Goal: Transaction & Acquisition: Book appointment/travel/reservation

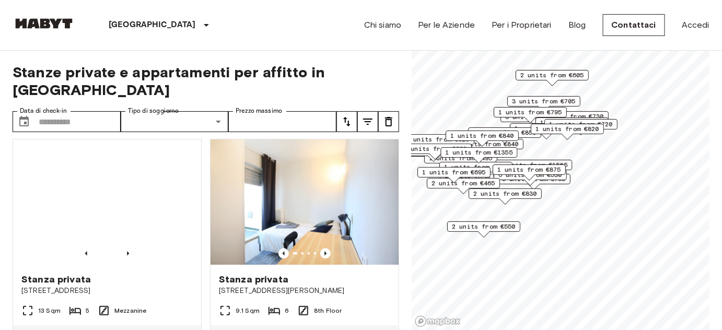
scroll to position [1139, 0]
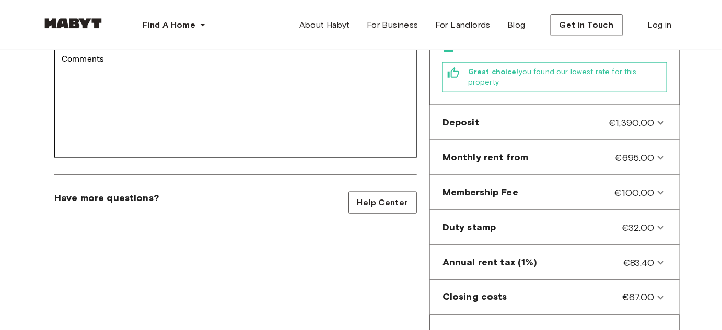
scroll to position [380, 0]
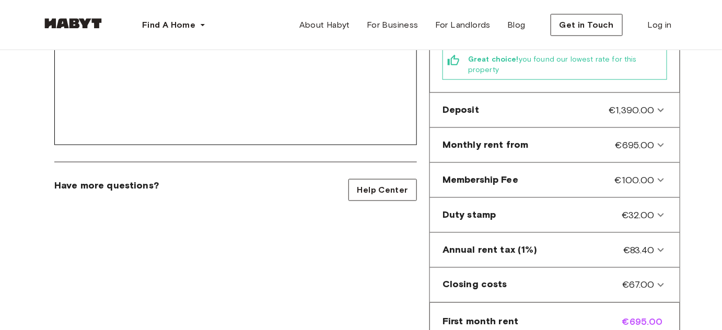
drag, startPoint x: 600, startPoint y: 253, endPoint x: 690, endPoint y: 184, distance: 114.0
click at [690, 184] on div "Back to room details Private Room in Milan, San Siro Account details Email   * …" at bounding box center [361, 82] width 722 height 824
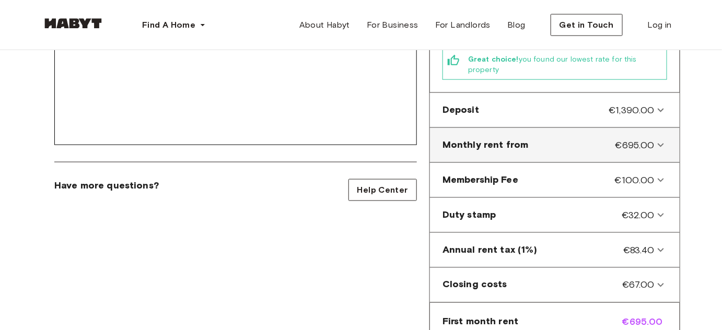
click at [602, 152] on div "Monthly rent from €695.00" at bounding box center [548, 145] width 212 height 14
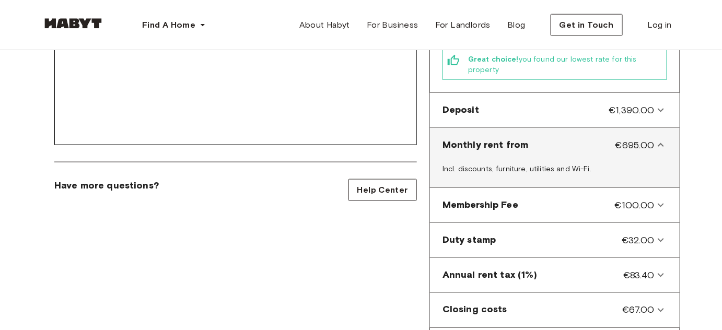
click at [598, 148] on div "Monthly rent from €695.00" at bounding box center [548, 145] width 212 height 14
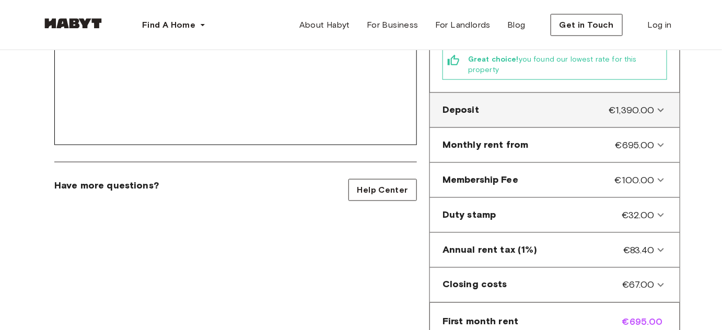
click at [596, 111] on div "Deposit €1,390.00" at bounding box center [548, 110] width 212 height 14
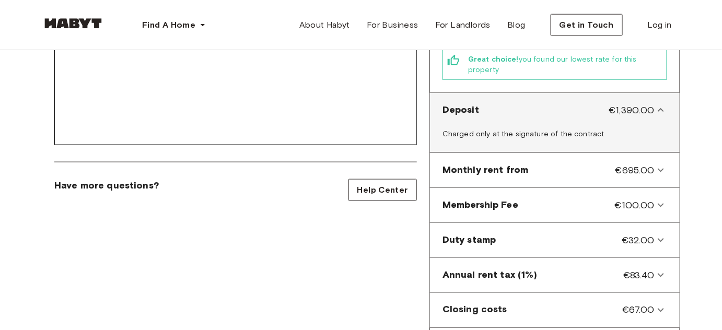
click at [596, 111] on div "Deposit €1,390.00" at bounding box center [548, 110] width 212 height 14
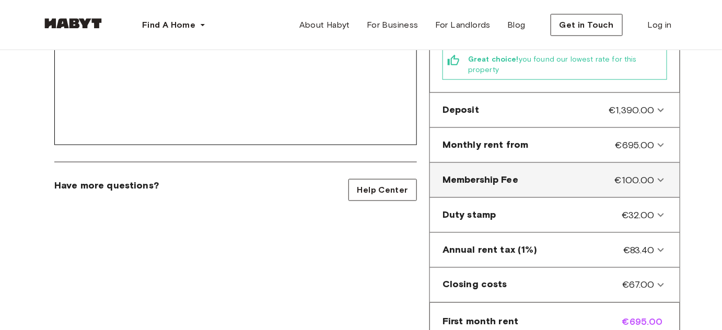
click at [571, 183] on div "Membership Fee €100.00" at bounding box center [548, 180] width 212 height 14
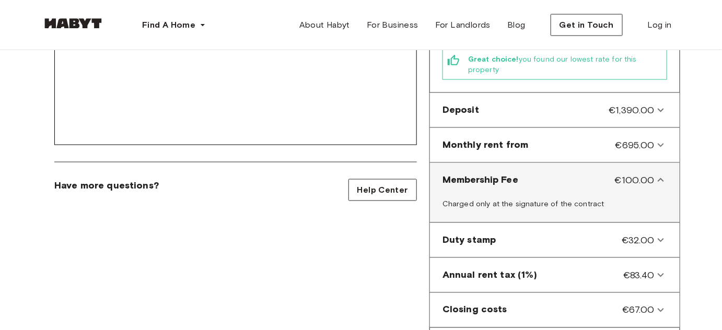
click at [571, 183] on div "Membership Fee €100.00" at bounding box center [548, 180] width 212 height 14
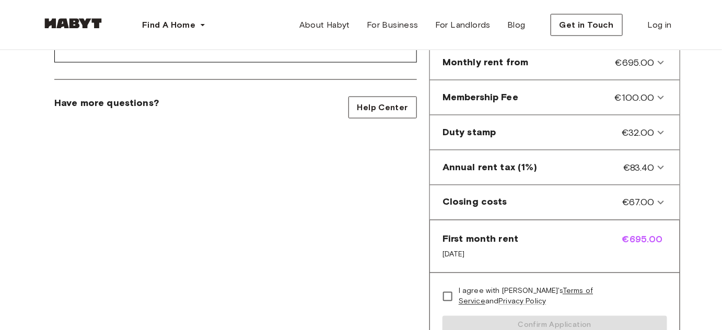
scroll to position [475, 0]
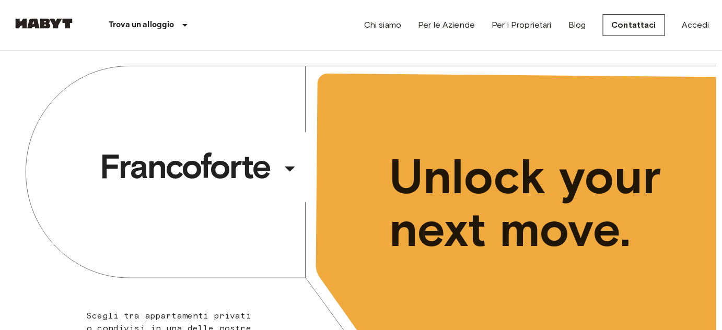
scroll to position [285, 0]
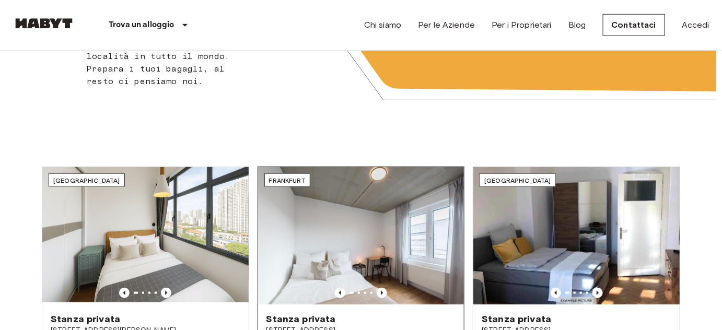
click at [392, 248] on img at bounding box center [361, 235] width 206 height 137
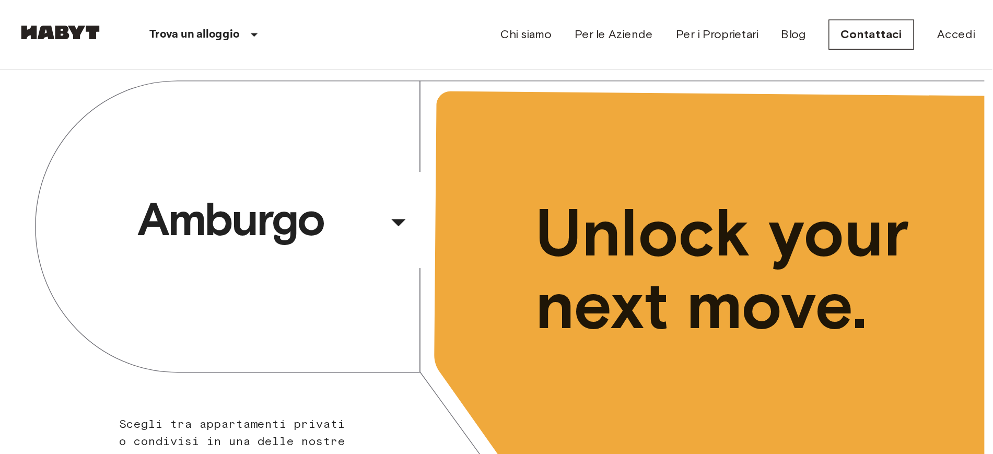
scroll to position [0, 0]
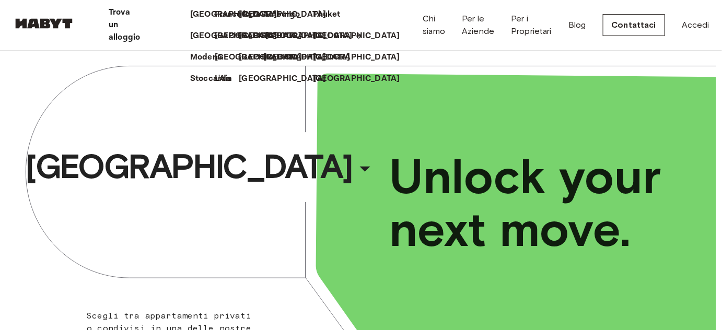
click at [355, 40] on icon at bounding box center [359, 36] width 8 height 8
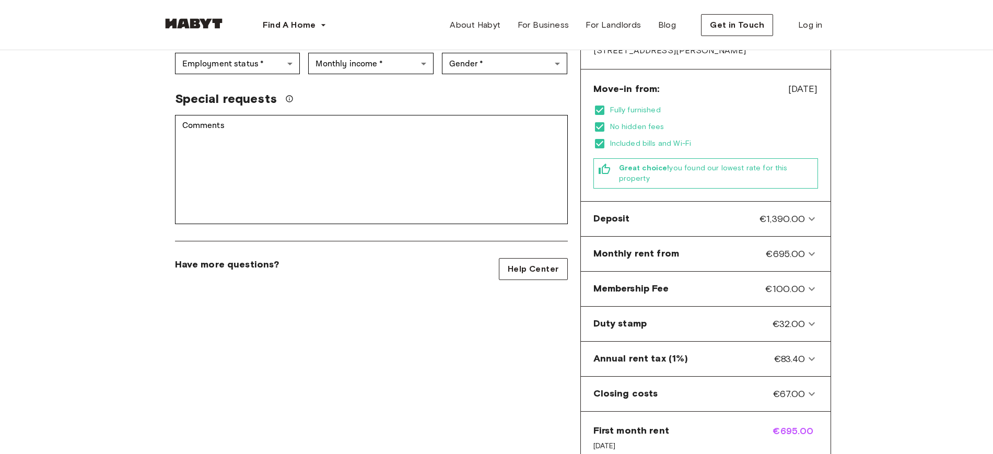
scroll to position [278, 0]
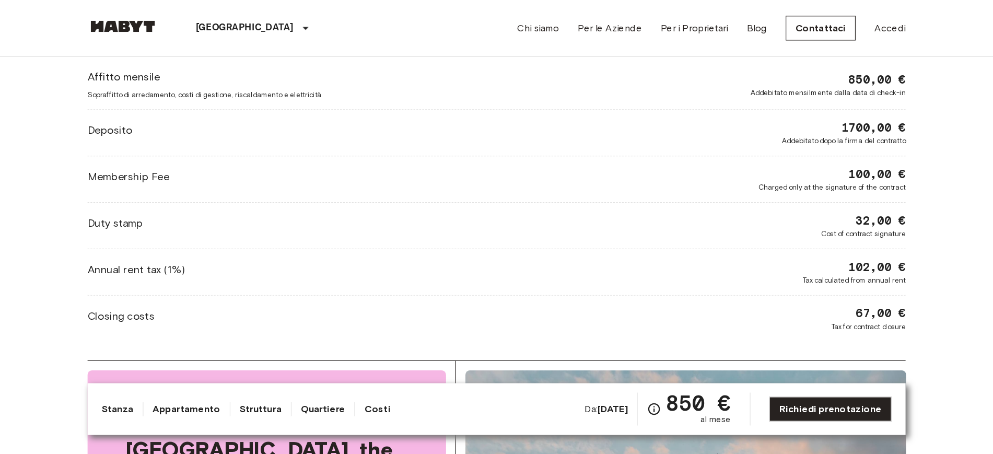
scroll to position [1006, 0]
